Goal: Task Accomplishment & Management: Complete application form

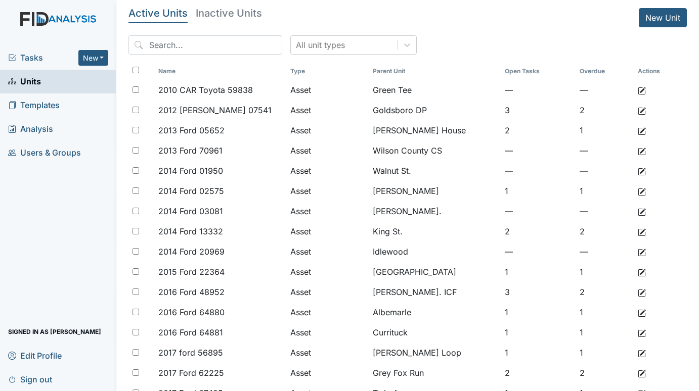
click at [42, 56] on span "Tasks" at bounding box center [43, 58] width 70 height 12
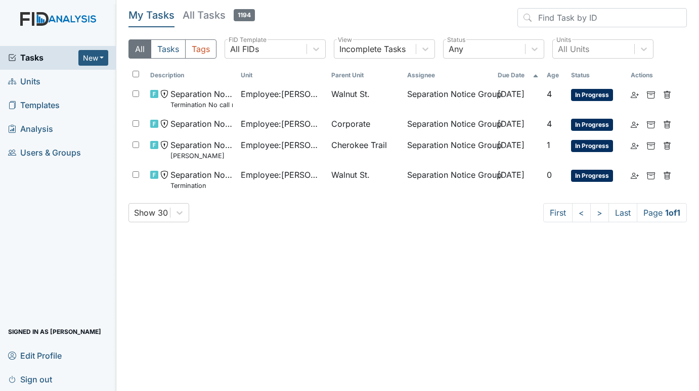
click at [39, 77] on span "Units" at bounding box center [24, 82] width 32 height 16
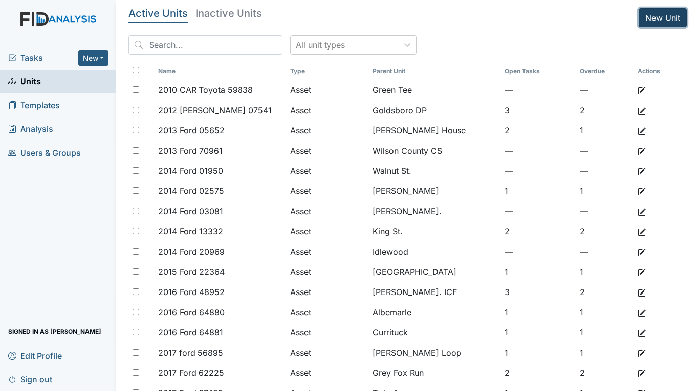
click at [645, 16] on link "New Unit" at bounding box center [662, 17] width 48 height 19
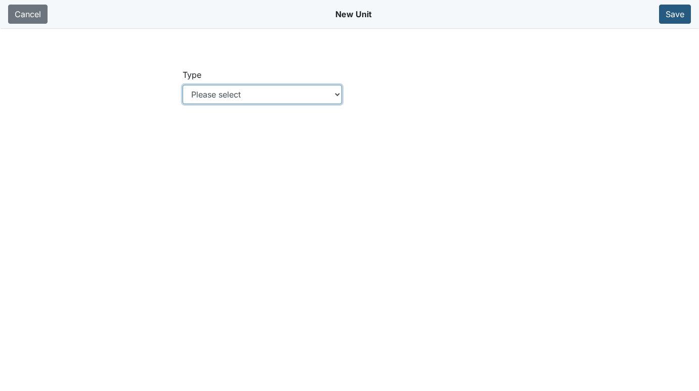
click at [336, 93] on select "Please select Location Location: Employee Location: Consumer Location: Asset Lo…" at bounding box center [262, 94] width 160 height 19
select select "c73a534c-0e54-49e9-a002-c9fa01df8b69"
click at [182, 85] on select "Please select Location Location: Employee Location: Consumer Location: Asset Lo…" at bounding box center [262, 94] width 160 height 19
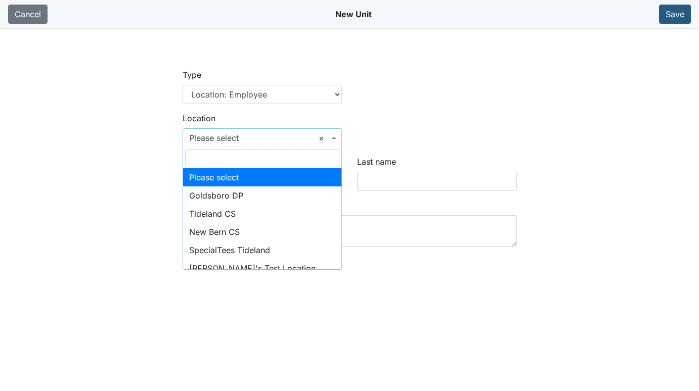
click at [243, 136] on span "× Please select" at bounding box center [259, 138] width 141 height 12
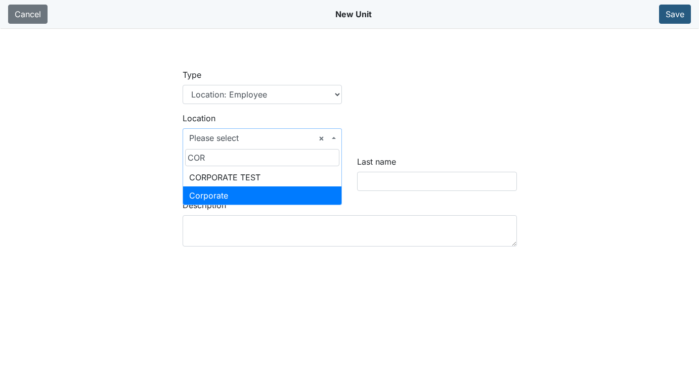
type input "COR"
select select "50151598-6e47-4242-9844-64dba40f3d03"
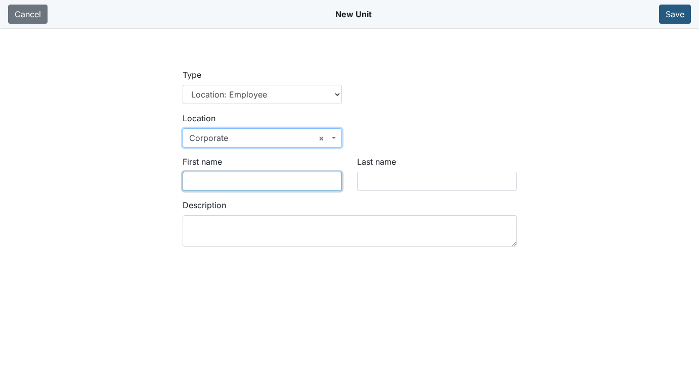
click at [223, 181] on input "First name" at bounding box center [262, 181] width 160 height 19
type input "s"
type input "c"
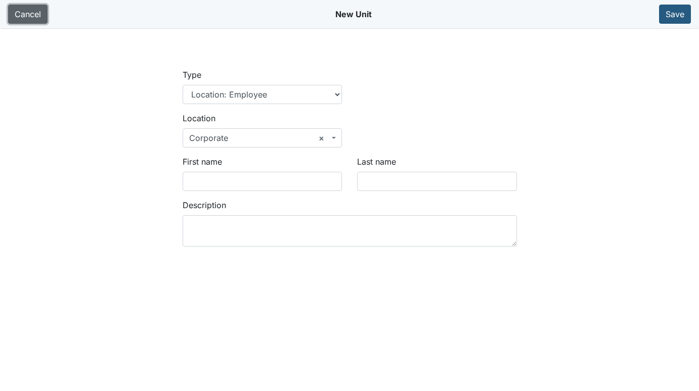
click at [20, 14] on link "Cancel" at bounding box center [27, 14] width 39 height 19
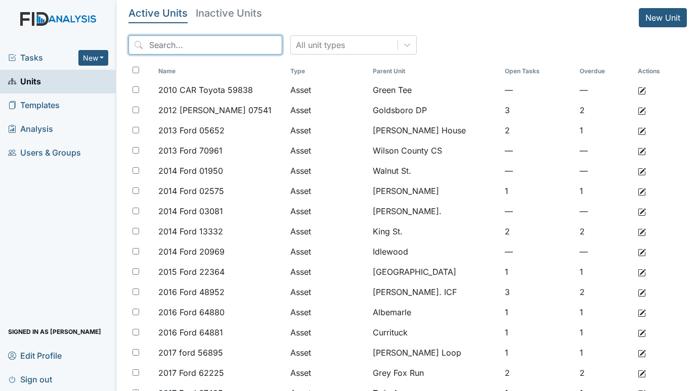
click at [190, 45] on input "search" at bounding box center [205, 44] width 154 height 19
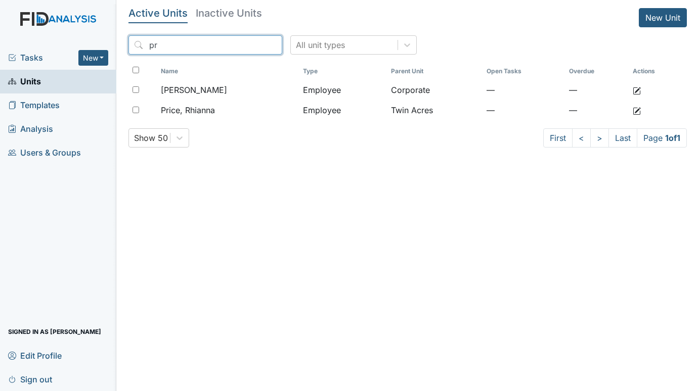
type input "p"
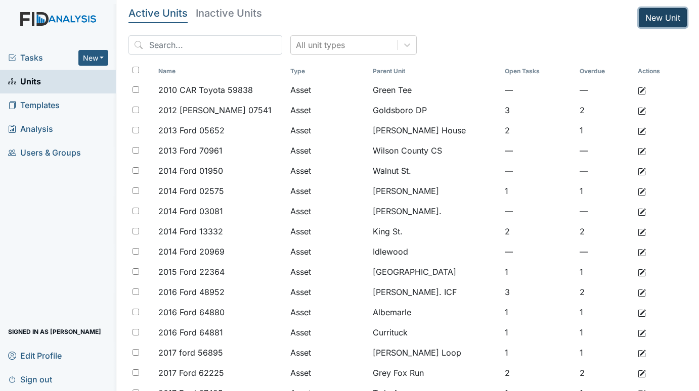
click at [652, 14] on link "New Unit" at bounding box center [662, 17] width 48 height 19
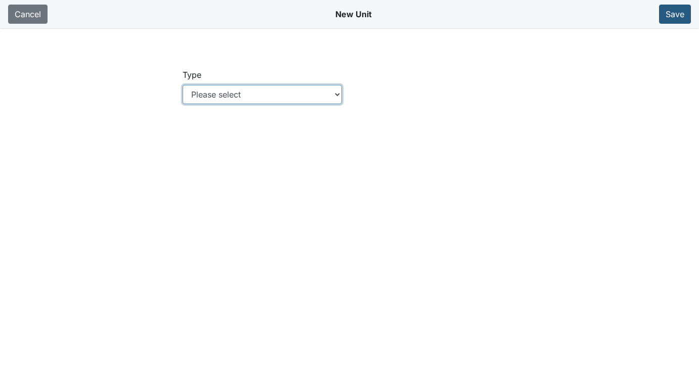
click at [339, 92] on select "Please select Location Location: Employee Location: Consumer Location: Asset Lo…" at bounding box center [262, 94] width 160 height 19
select select "c73a534c-0e54-49e9-a002-c9fa01df8b69"
click at [182, 85] on select "Please select Location Location: Employee Location: Consumer Location: Asset Lo…" at bounding box center [262, 94] width 160 height 19
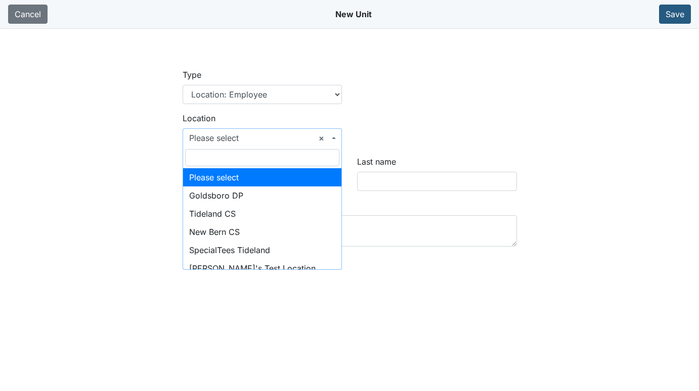
click at [333, 136] on span "× Please select" at bounding box center [262, 137] width 160 height 19
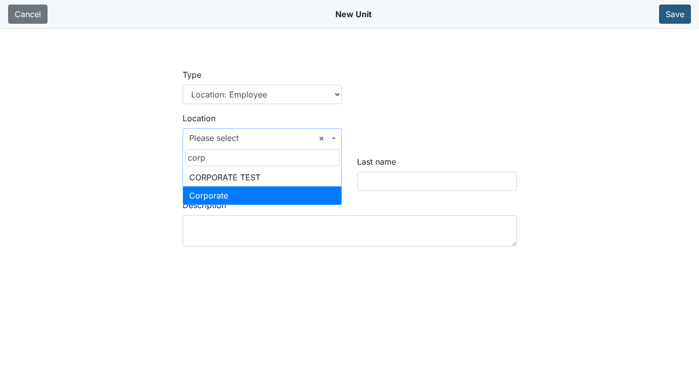
type input "corp"
select select "50151598-6e47-4242-9844-64dba40f3d03"
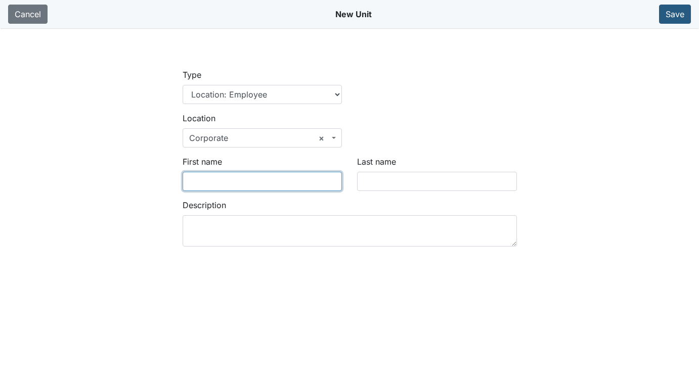
click at [231, 179] on input "First name" at bounding box center [262, 181] width 160 height 19
type input "Christopher"
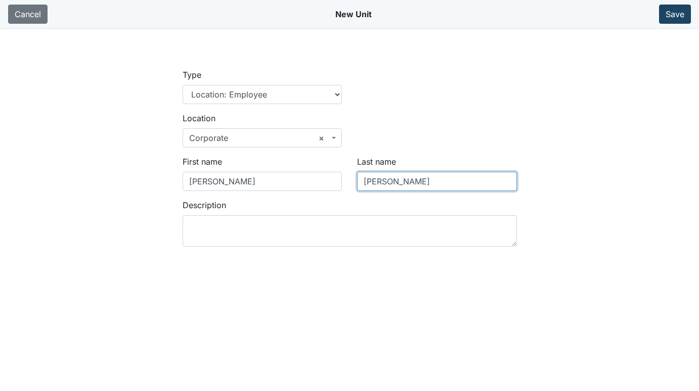
type input "Miller"
click at [669, 15] on button "Save" at bounding box center [675, 14] width 32 height 19
